Goal: Check status

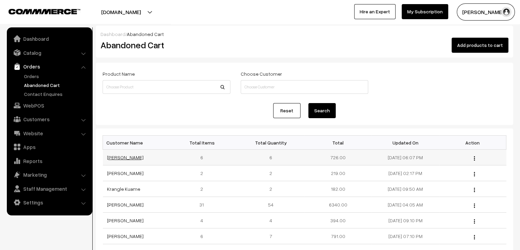
click at [123, 159] on link "[PERSON_NAME]" at bounding box center [125, 157] width 37 height 6
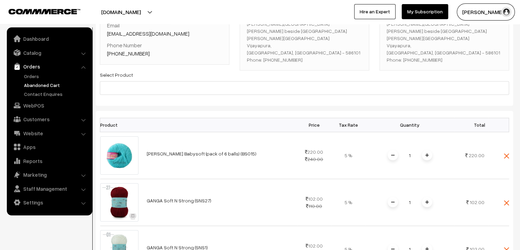
scroll to position [57, 0]
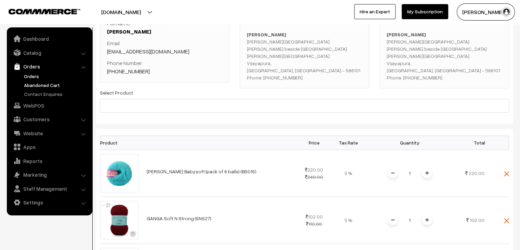
click at [31, 79] on link "Orders" at bounding box center [56, 75] width 68 height 7
